Goal: Navigation & Orientation: Find specific page/section

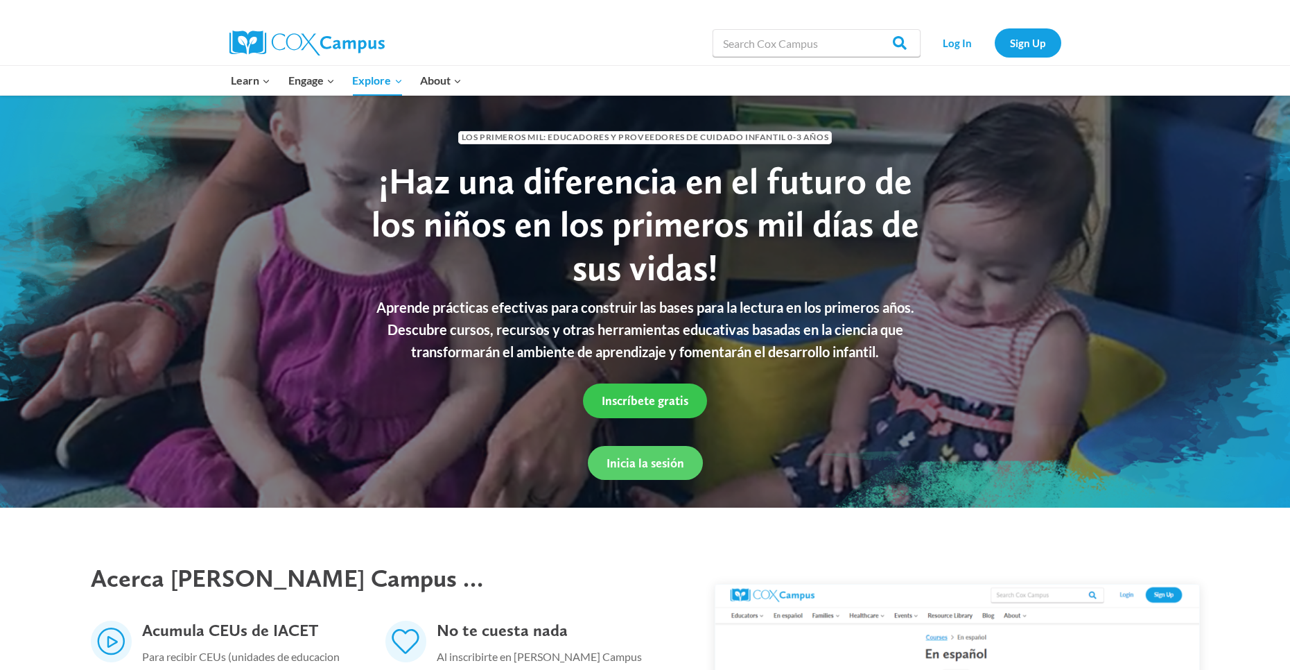
click at [658, 412] on link "Inscríbete gratis" at bounding box center [645, 400] width 124 height 34
click at [660, 458] on span "Inicia la sesión" at bounding box center [646, 462] width 78 height 15
click at [654, 398] on span "Inscríbete gratis" at bounding box center [645, 400] width 87 height 15
